Goal: Transaction & Acquisition: Purchase product/service

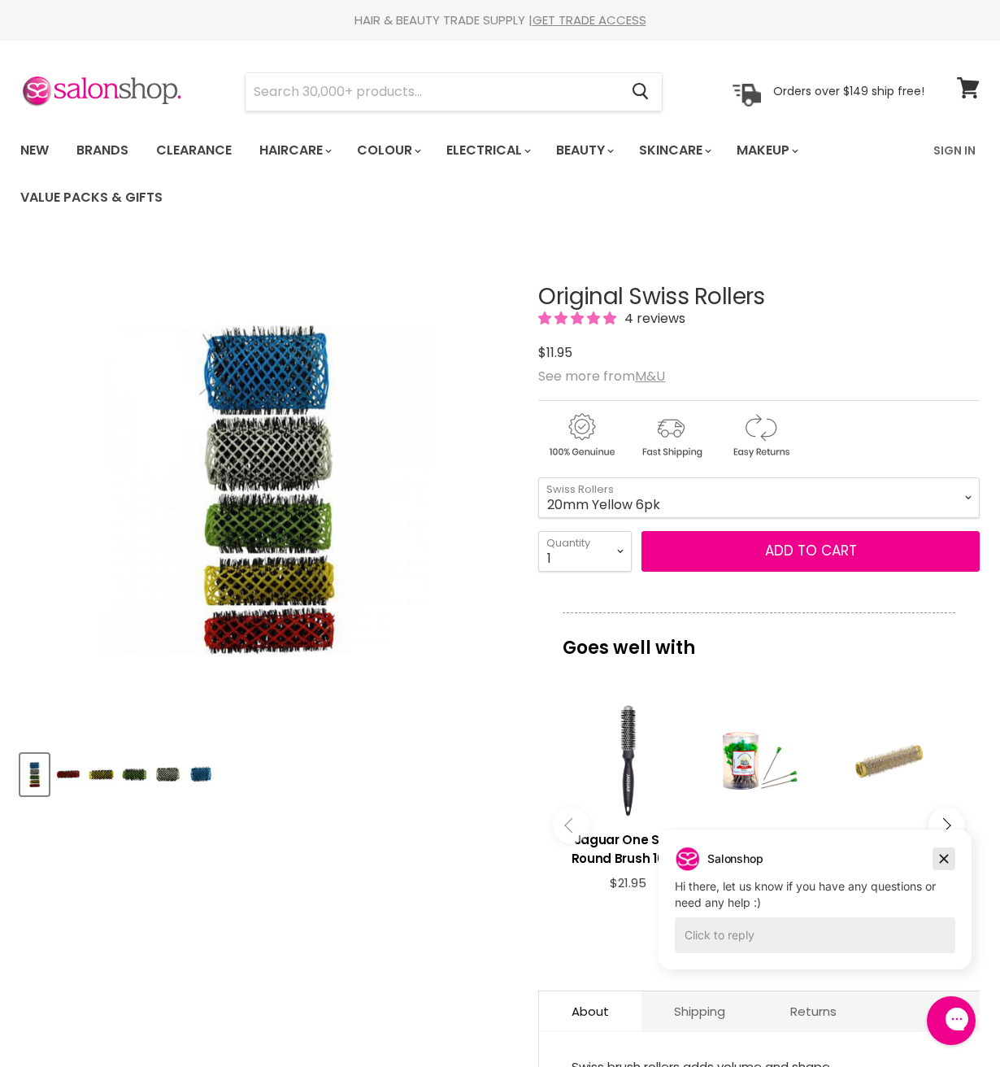
click at [948, 858] on icon "Dismiss campaign" at bounding box center [944, 859] width 16 height 20
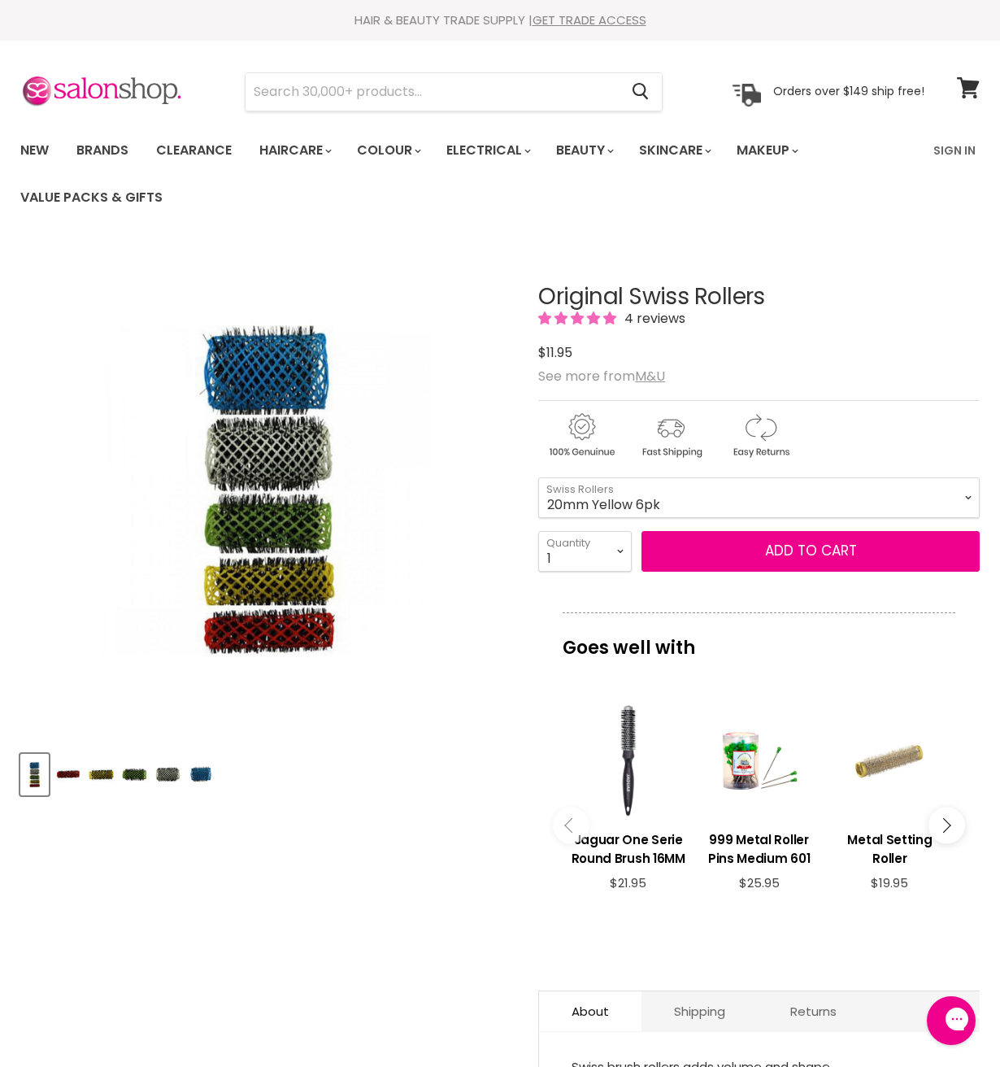
drag, startPoint x: 780, startPoint y: 298, endPoint x: 533, endPoint y: 289, distance: 247.4
click at [533, 289] on article "Click or scroll to zoom Tap or pinch to zoom Click or scroll to zoom" at bounding box center [500, 760] width 960 height 1032
copy div "Original Swiss Rollers"
